Goal: Communication & Community: Answer question/provide support

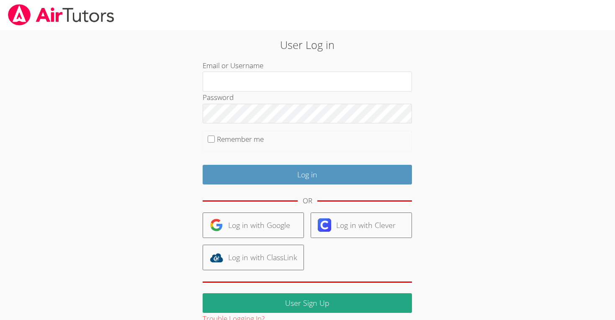
click at [273, 84] on input "Email or Username" at bounding box center [307, 82] width 209 height 20
type input "m.chamizo1@lodiusd.org"
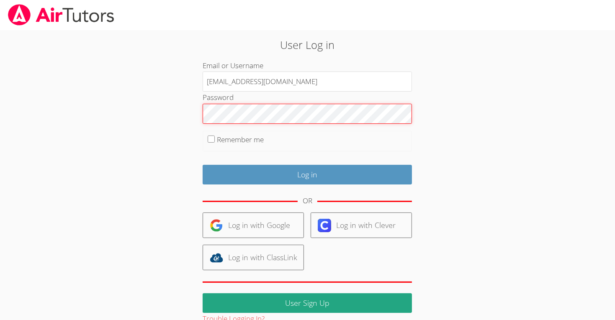
click at [203, 165] on input "Log in" at bounding box center [307, 175] width 209 height 20
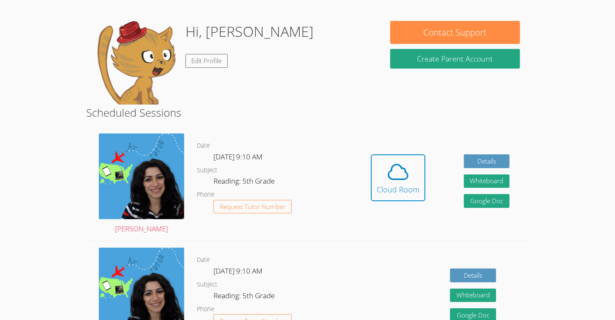
scroll to position [60, 0]
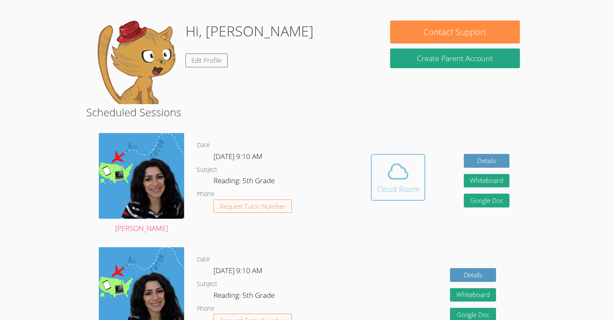
click at [399, 184] on div "Cloud Room" at bounding box center [398, 189] width 43 height 12
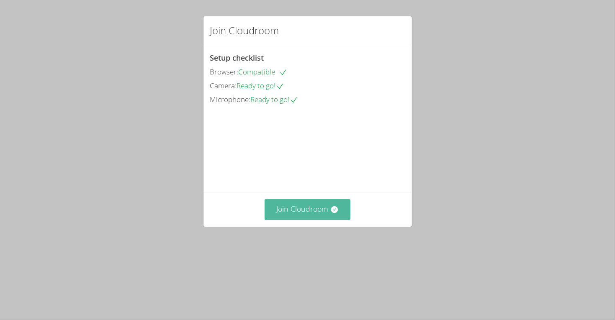
click at [315, 220] on button "Join Cloudroom" at bounding box center [308, 209] width 86 height 21
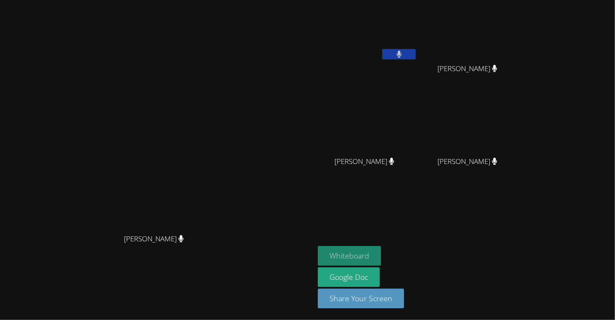
click at [381, 252] on button "Whiteboard" at bounding box center [349, 256] width 63 height 20
click at [404, 55] on icon at bounding box center [399, 54] width 9 height 7
click at [416, 55] on button at bounding box center [398, 54] width 33 height 10
click at [404, 54] on icon at bounding box center [399, 54] width 9 height 7
click at [416, 54] on button at bounding box center [398, 54] width 33 height 10
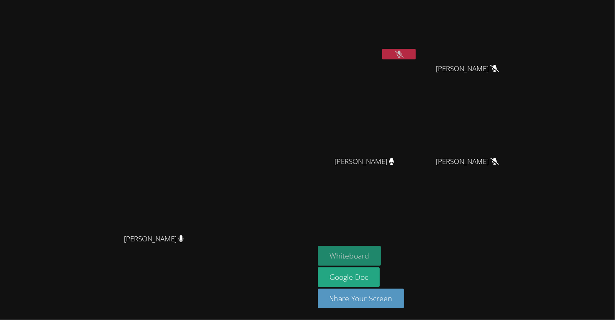
click at [381, 260] on button "Whiteboard" at bounding box center [349, 256] width 63 height 20
click at [416, 59] on button at bounding box center [398, 54] width 33 height 10
click at [416, 54] on button at bounding box center [398, 54] width 33 height 10
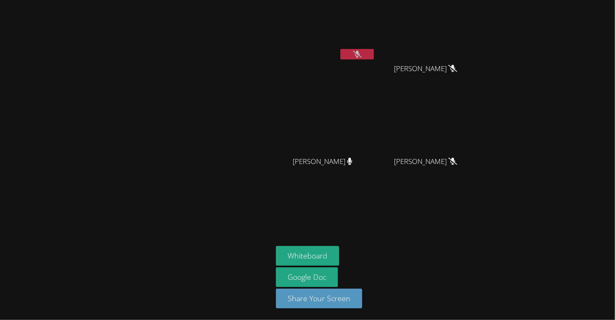
click at [357, 51] on icon at bounding box center [357, 54] width 9 height 7
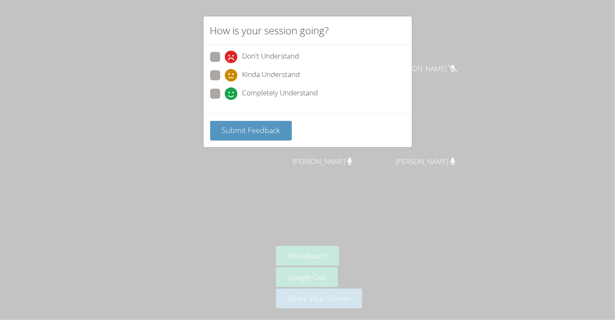
click at [253, 93] on span "Completely Understand" at bounding box center [280, 93] width 76 height 13
click at [232, 93] on input "Completely Understand" at bounding box center [228, 92] width 7 height 7
radio input "true"
click at [253, 135] on button "Submit Feedback" at bounding box center [251, 131] width 82 height 20
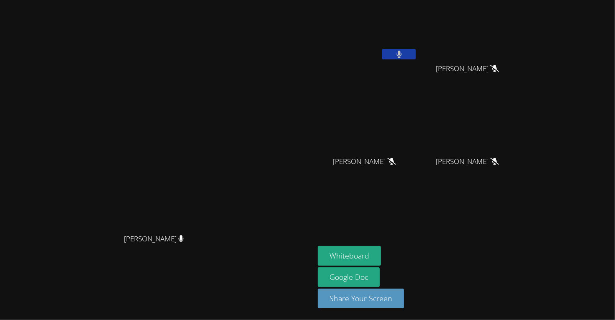
click at [416, 58] on button at bounding box center [398, 54] width 33 height 10
click at [416, 56] on button at bounding box center [398, 54] width 33 height 10
click at [404, 52] on icon at bounding box center [399, 54] width 9 height 7
click at [416, 53] on button at bounding box center [398, 54] width 33 height 10
click at [401, 53] on icon at bounding box center [398, 54] width 5 height 7
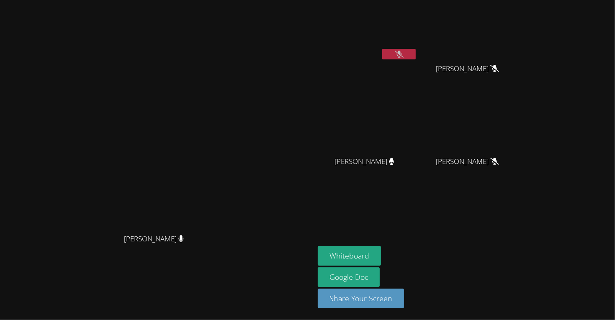
click at [404, 54] on icon at bounding box center [399, 54] width 9 height 7
click at [416, 51] on button at bounding box center [398, 54] width 33 height 10
